Goal: Information Seeking & Learning: Learn about a topic

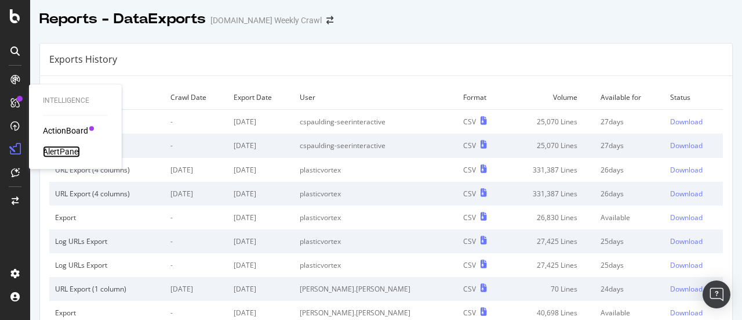
click at [60, 153] on div "AlertPanel" at bounding box center [61, 152] width 37 height 12
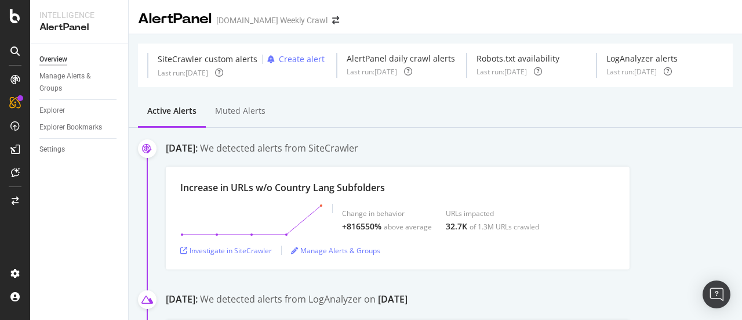
click at [451, 127] on div "Active alerts Muted alerts" at bounding box center [436, 111] width 614 height 31
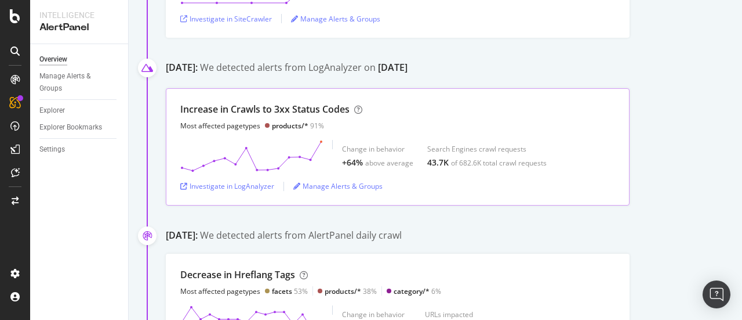
scroll to position [246, 0]
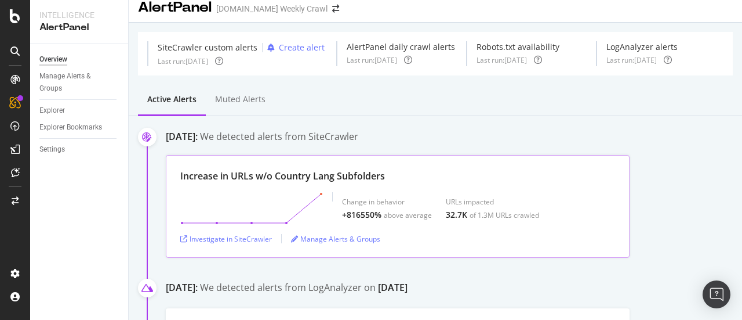
scroll to position [0, 0]
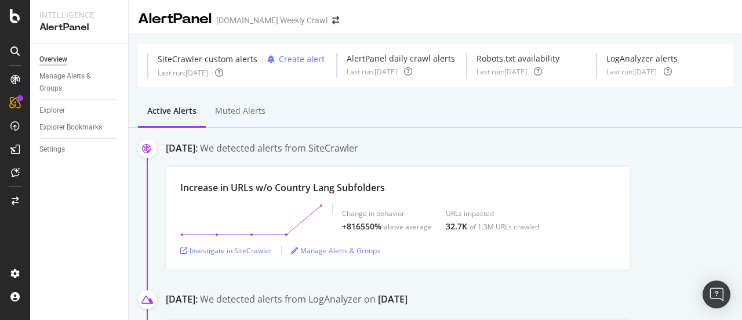
click at [259, 249] on div "Investigate in SiteCrawler" at bounding box center [226, 250] width 92 height 10
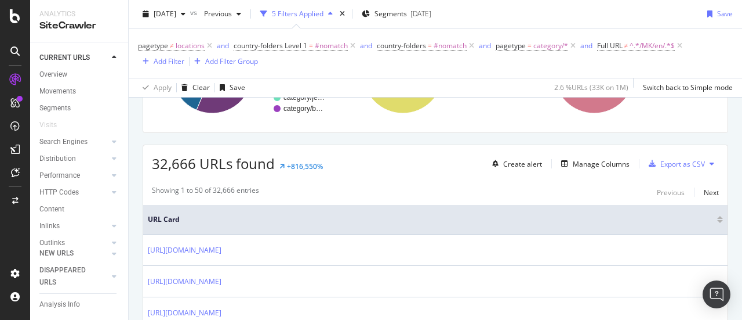
scroll to position [293, 0]
